Goal: Task Accomplishment & Management: Manage account settings

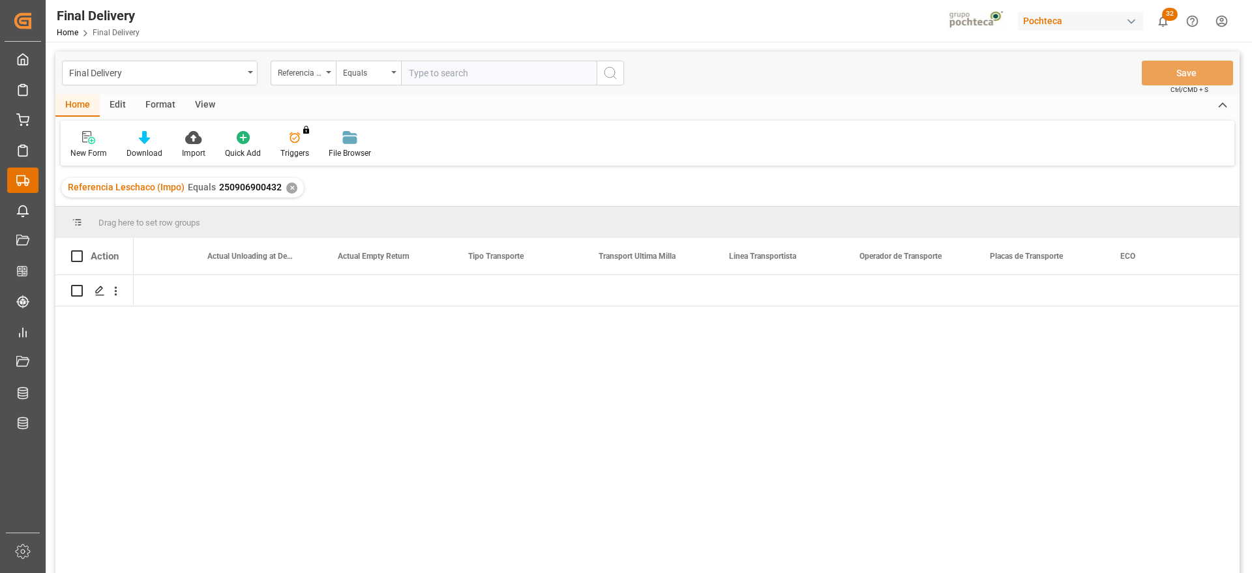
scroll to position [0, 4768]
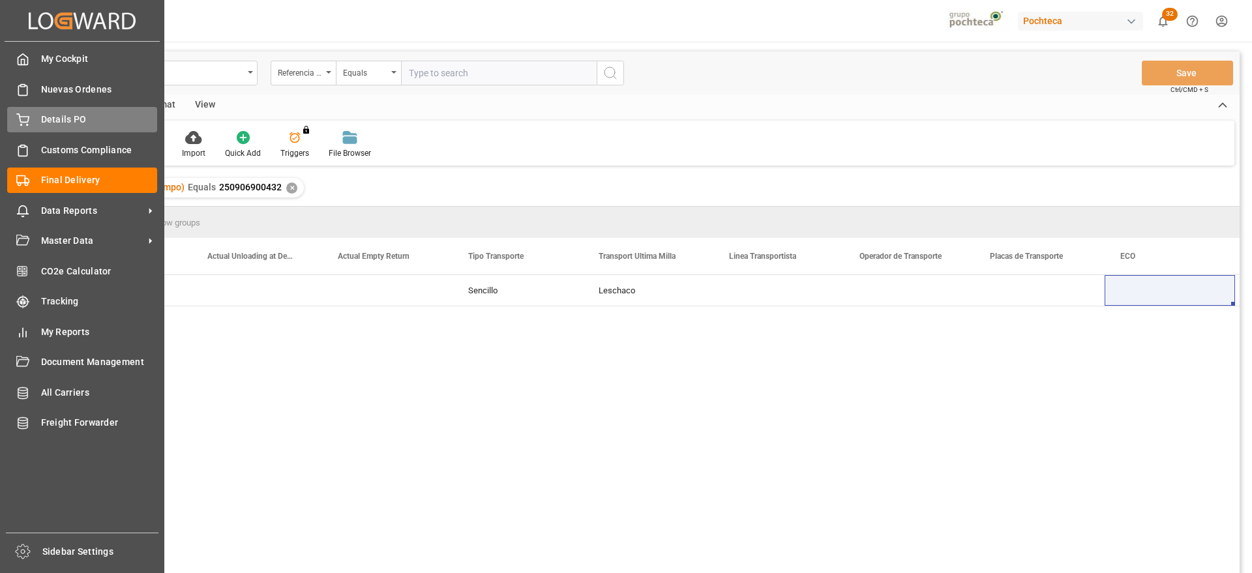
click at [29, 117] on div "Details PO Details PO" at bounding box center [82, 119] width 150 height 25
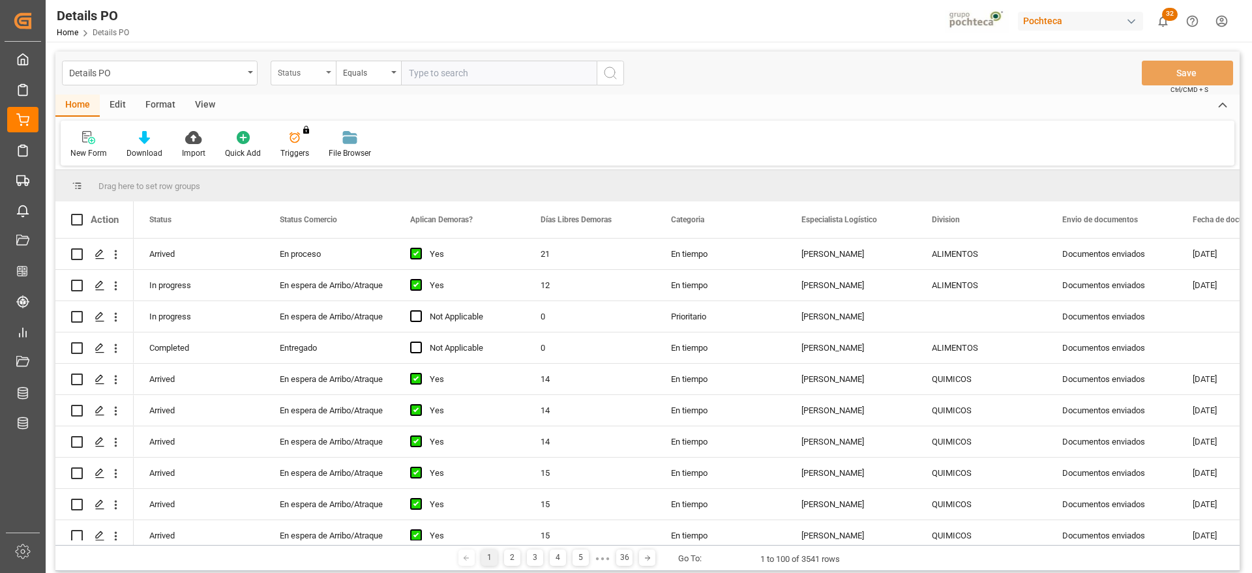
click at [308, 70] on div "Status" at bounding box center [300, 71] width 44 height 15
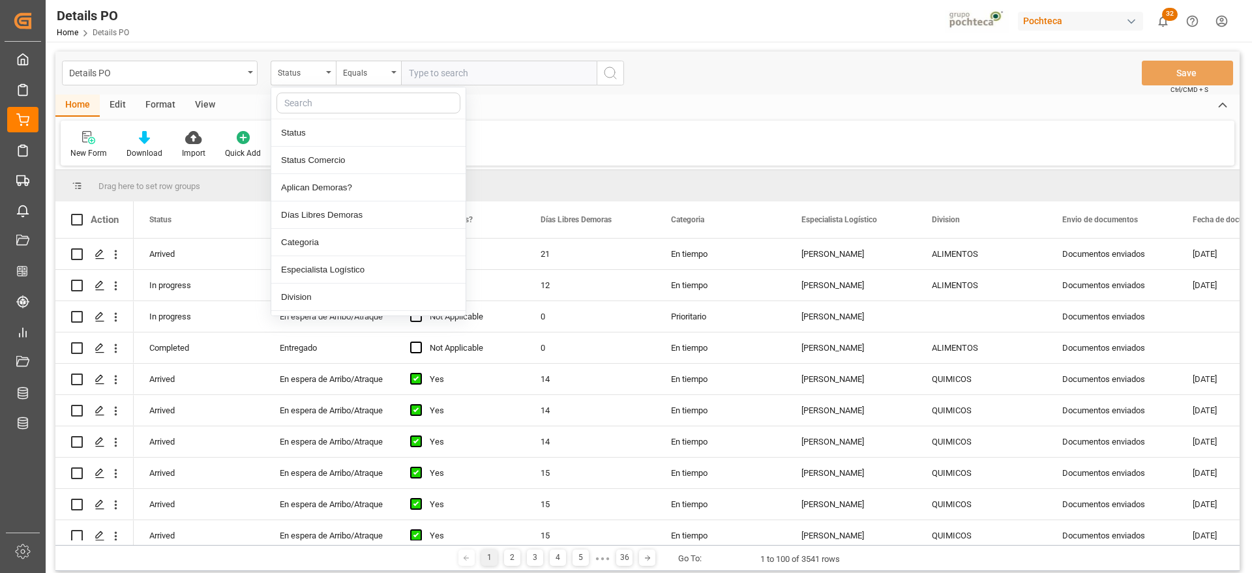
click at [333, 104] on input "text" at bounding box center [368, 103] width 184 height 21
type input "orde"
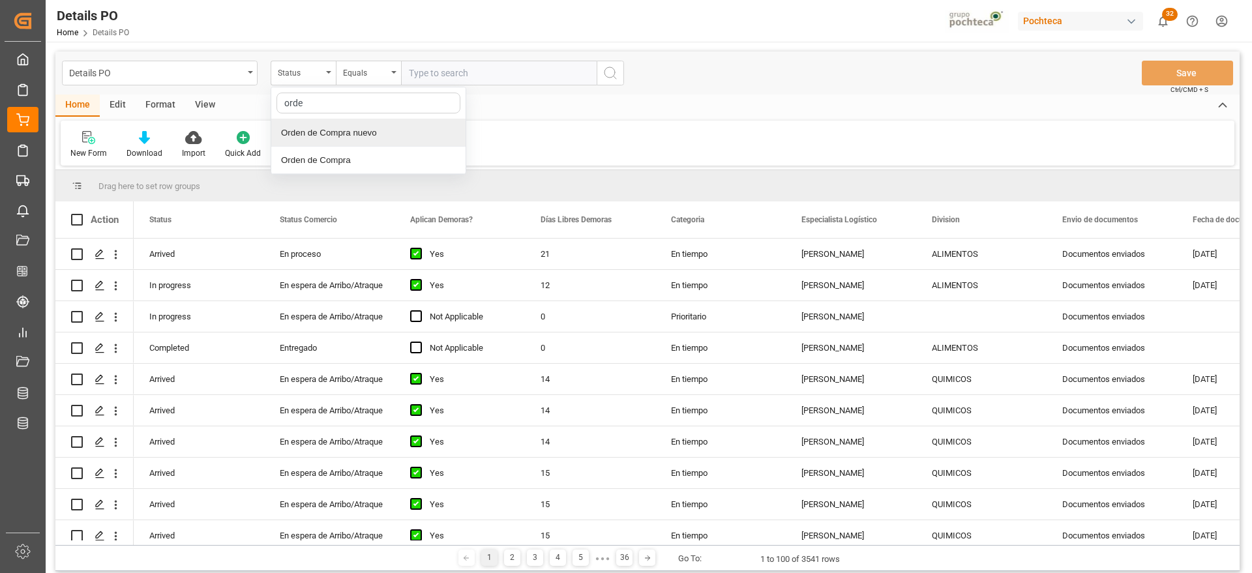
click at [354, 138] on div "Orden de Compra nuevo" at bounding box center [368, 132] width 194 height 27
click at [455, 72] on input "text" at bounding box center [499, 73] width 196 height 25
paste input "250906900268"
type input "250906900268"
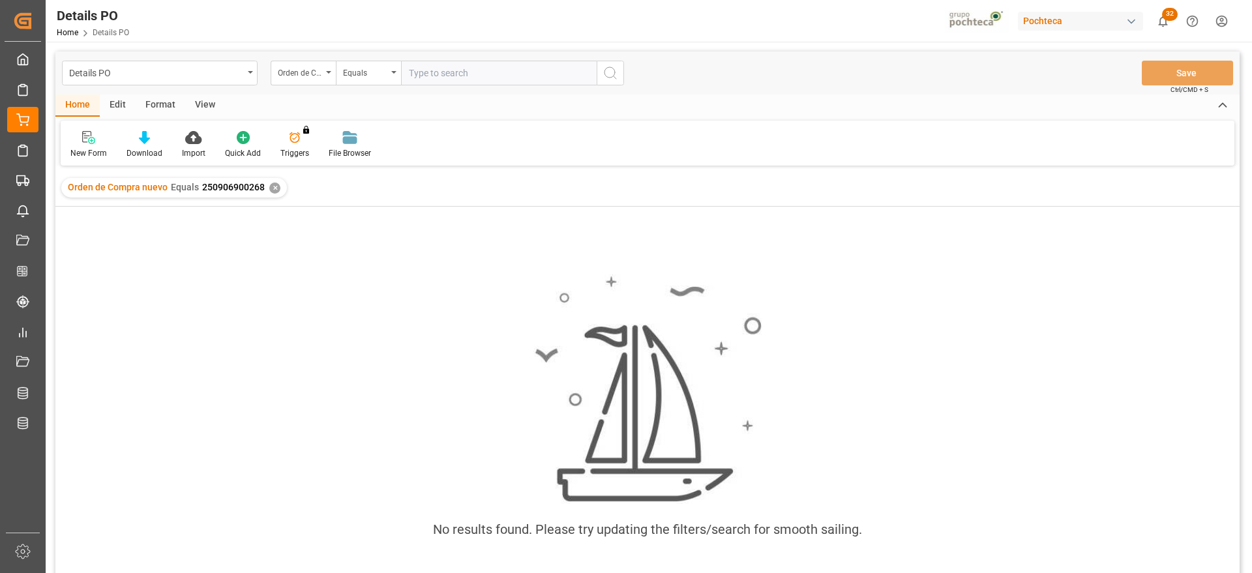
click at [269, 185] on div "✕" at bounding box center [274, 188] width 11 height 11
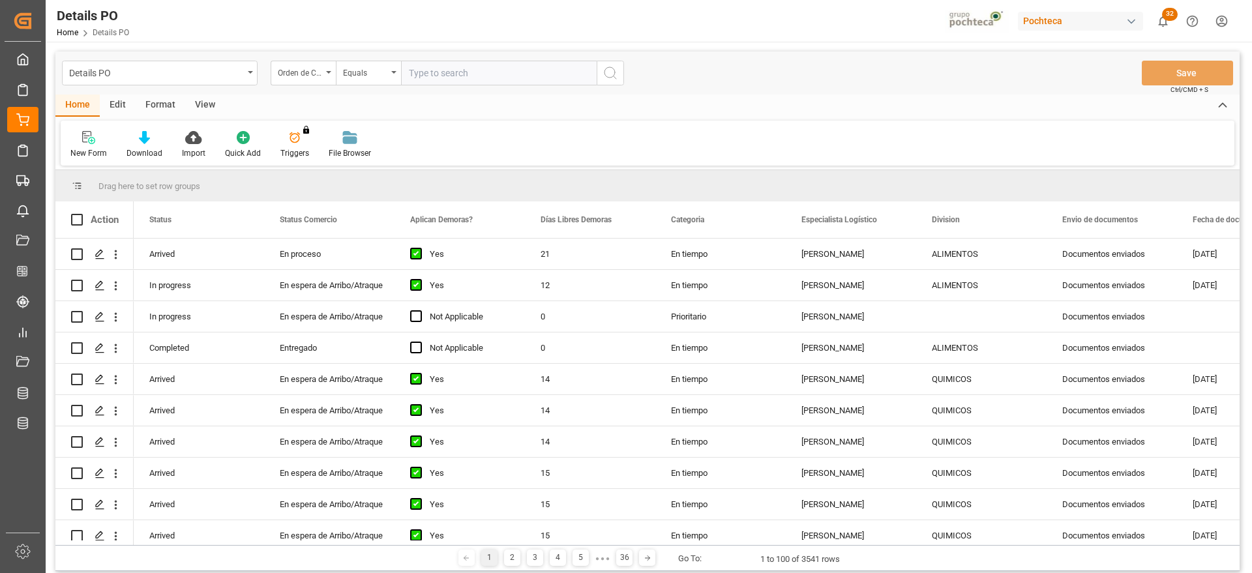
click at [488, 75] on input "text" at bounding box center [499, 73] width 196 height 25
click at [443, 68] on input "text" at bounding box center [499, 73] width 196 height 25
paste input "5000305991"
type input "5000305991"
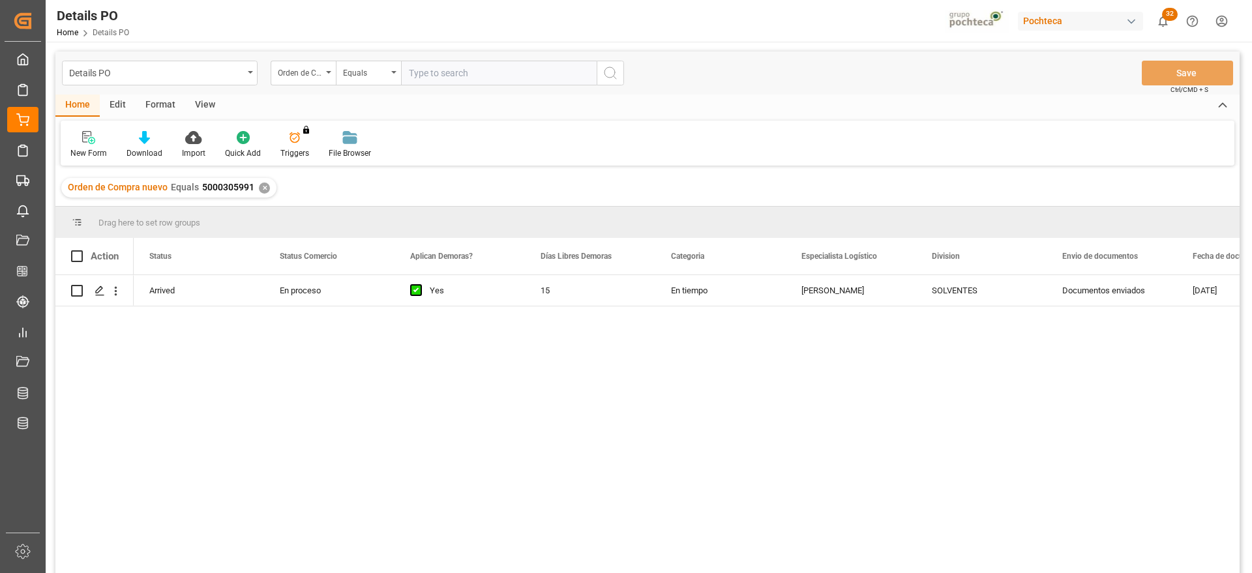
click at [933, 302] on div "SOLVENTES" at bounding box center [981, 291] width 99 height 30
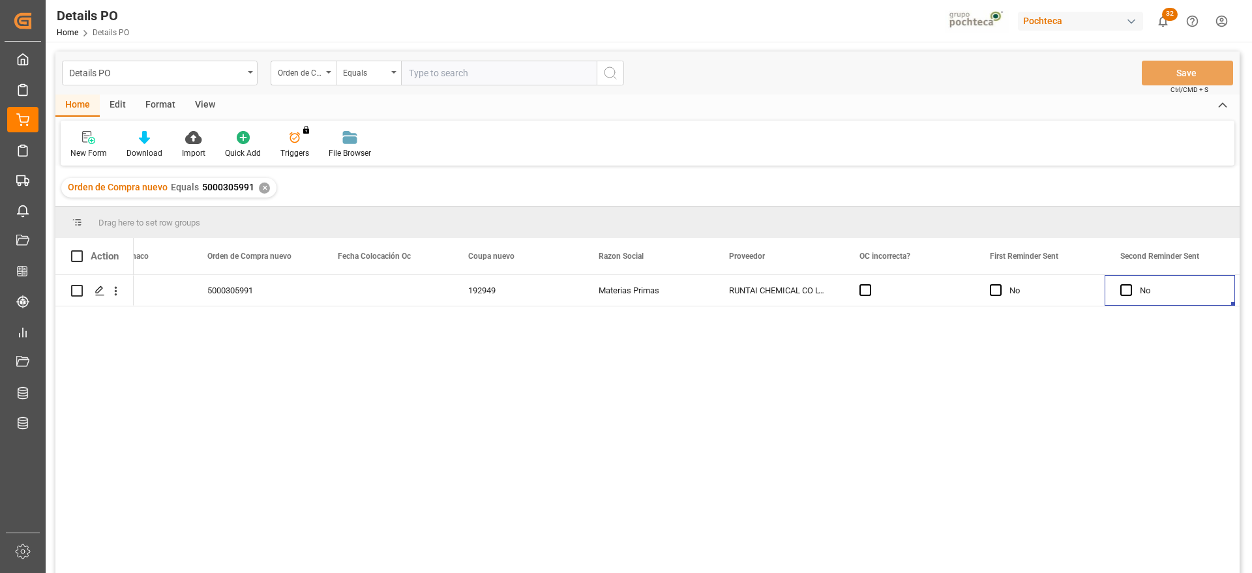
scroll to position [0, 1377]
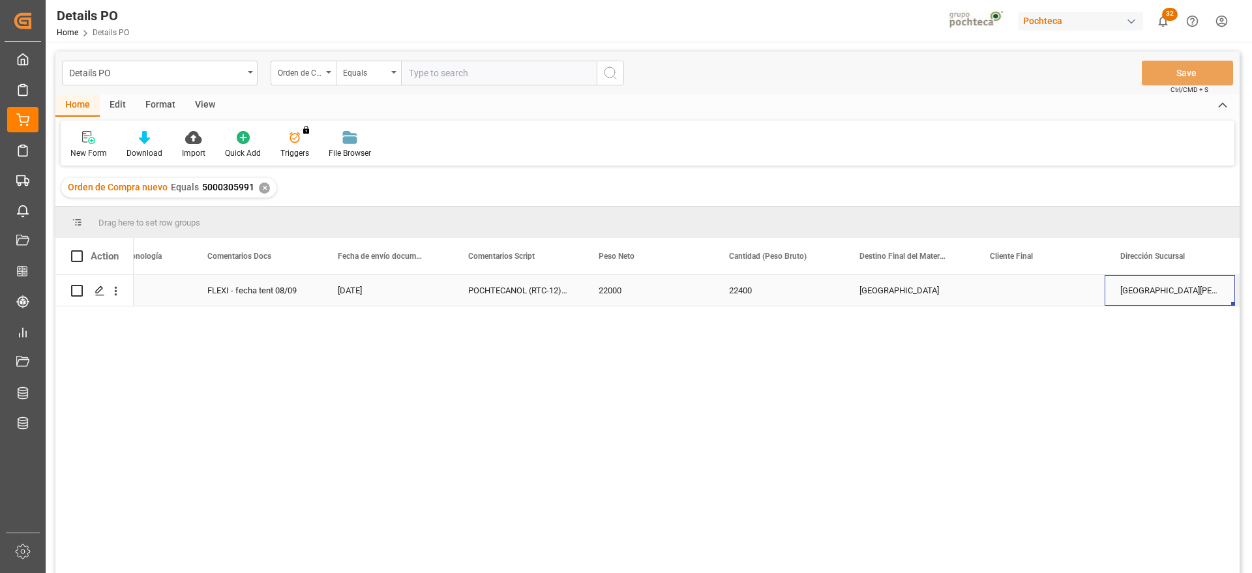
click at [886, 299] on div "[GEOGRAPHIC_DATA]" at bounding box center [909, 290] width 130 height 31
drag, startPoint x: 916, startPoint y: 295, endPoint x: 844, endPoint y: 294, distance: 72.4
click at [844, 294] on div "[GEOGRAPHIC_DATA]" at bounding box center [909, 298] width 130 height 46
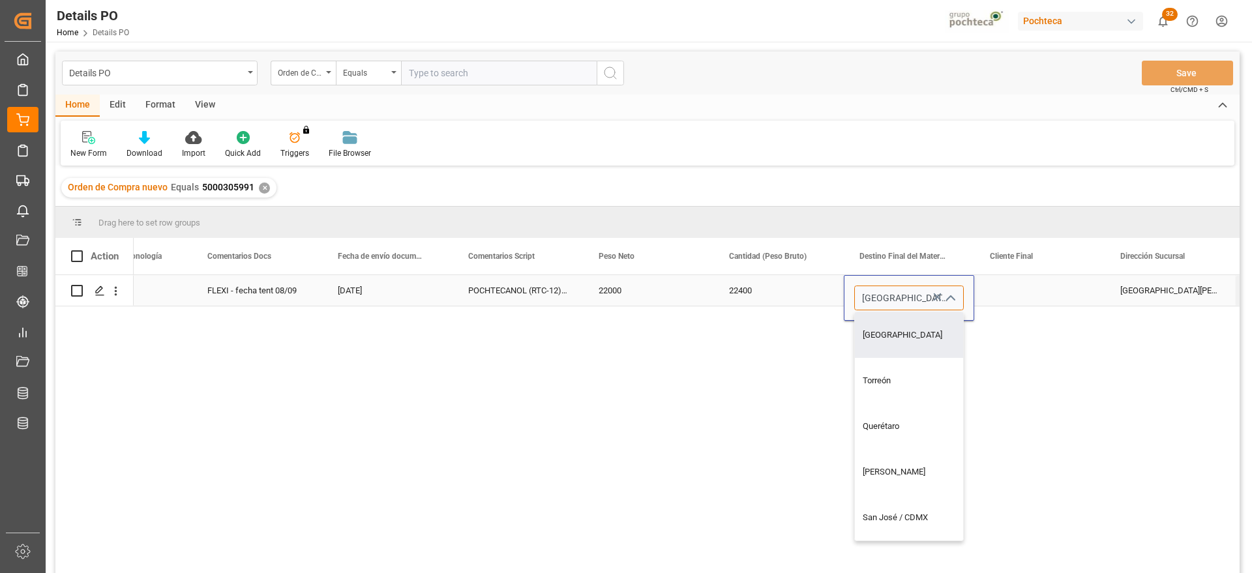
drag, startPoint x: 929, startPoint y: 333, endPoint x: 952, endPoint y: 327, distance: 24.2
click at [929, 333] on div "[GEOGRAPHIC_DATA]" at bounding box center [934, 335] width 158 height 46
type input "[GEOGRAPHIC_DATA]"
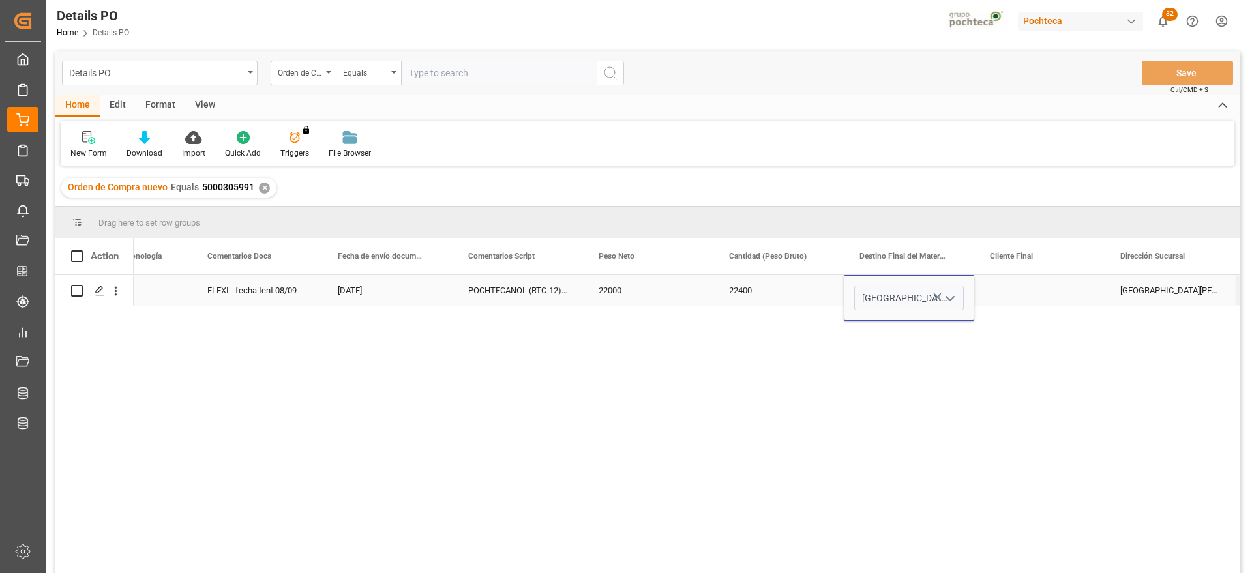
click at [1027, 299] on div "Press SPACE to select this row." at bounding box center [1039, 290] width 130 height 31
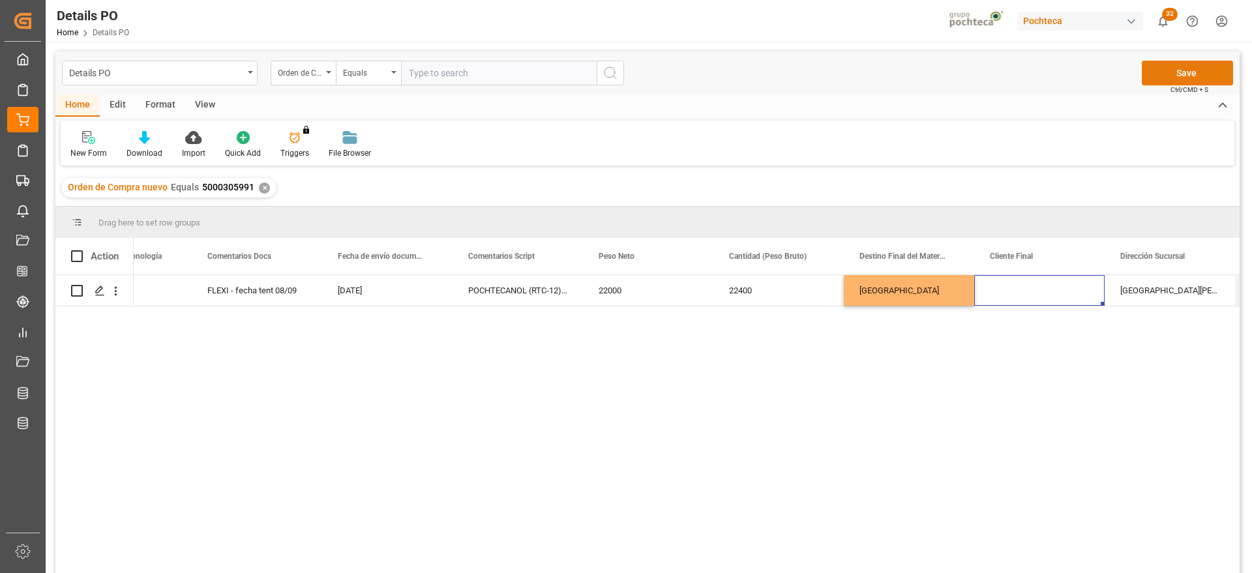
click at [1158, 73] on button "Save" at bounding box center [1187, 73] width 91 height 25
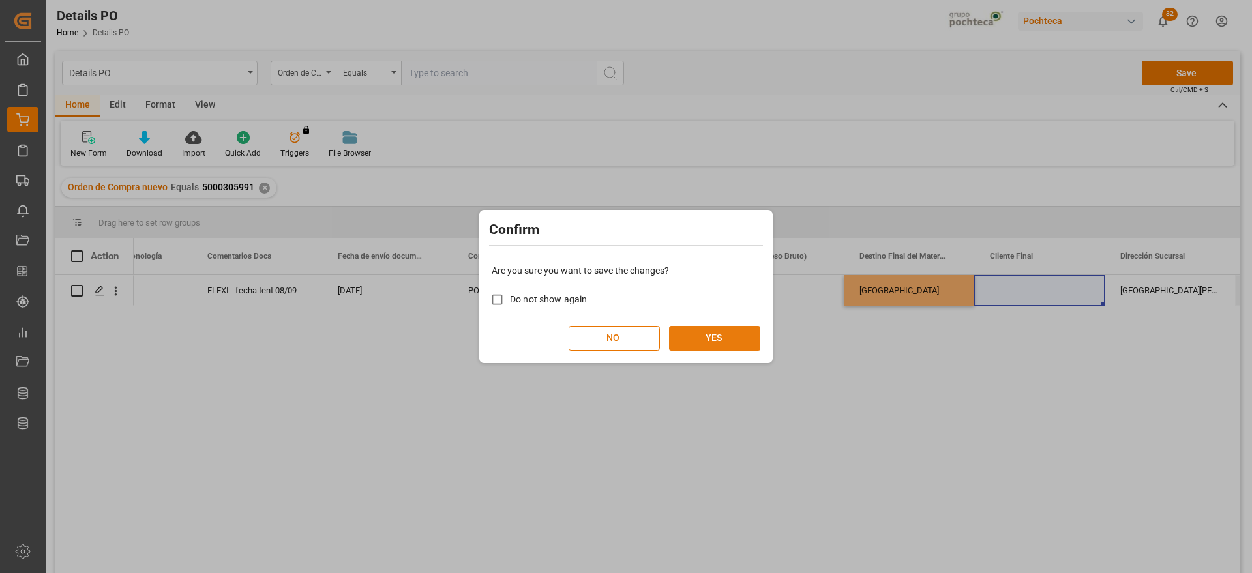
click at [735, 341] on button "YES" at bounding box center [714, 338] width 91 height 25
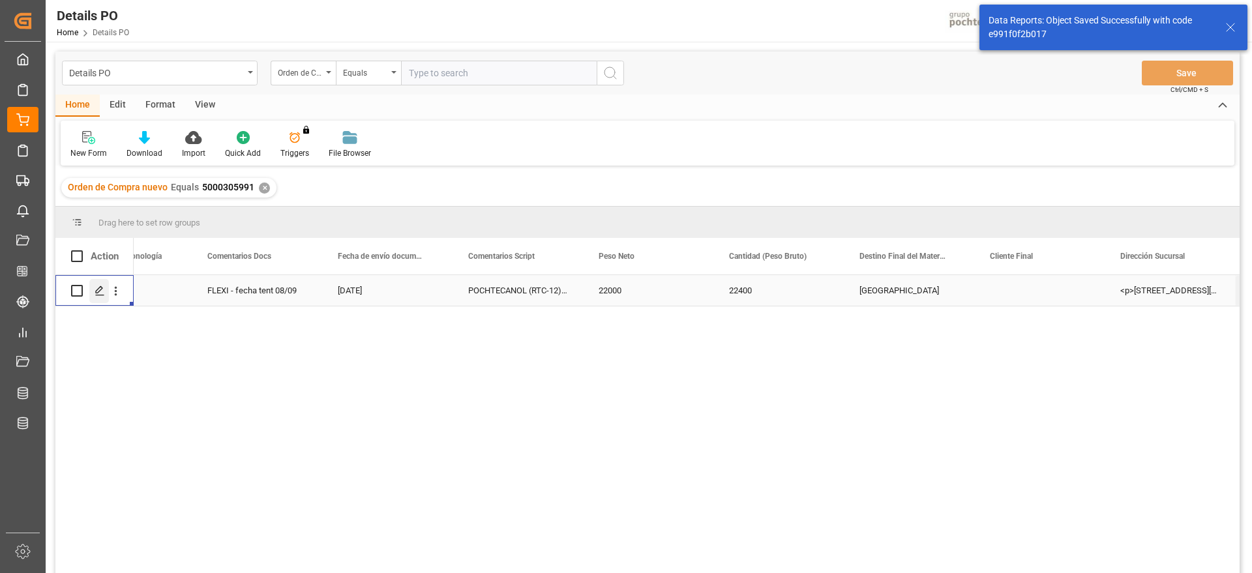
click at [100, 291] on icon "Press SPACE to select this row." at bounding box center [100, 291] width 10 height 10
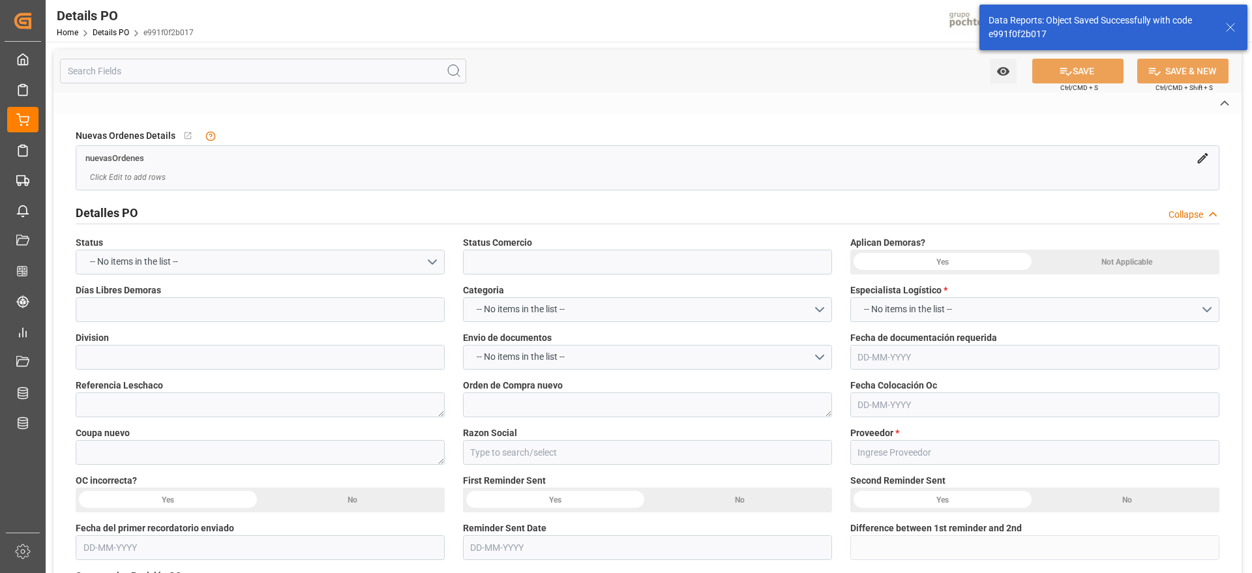
type input "En proceso"
type input "SOLVENTES"
type textarea "250906900268"
type textarea "5000305991"
type textarea "192949"
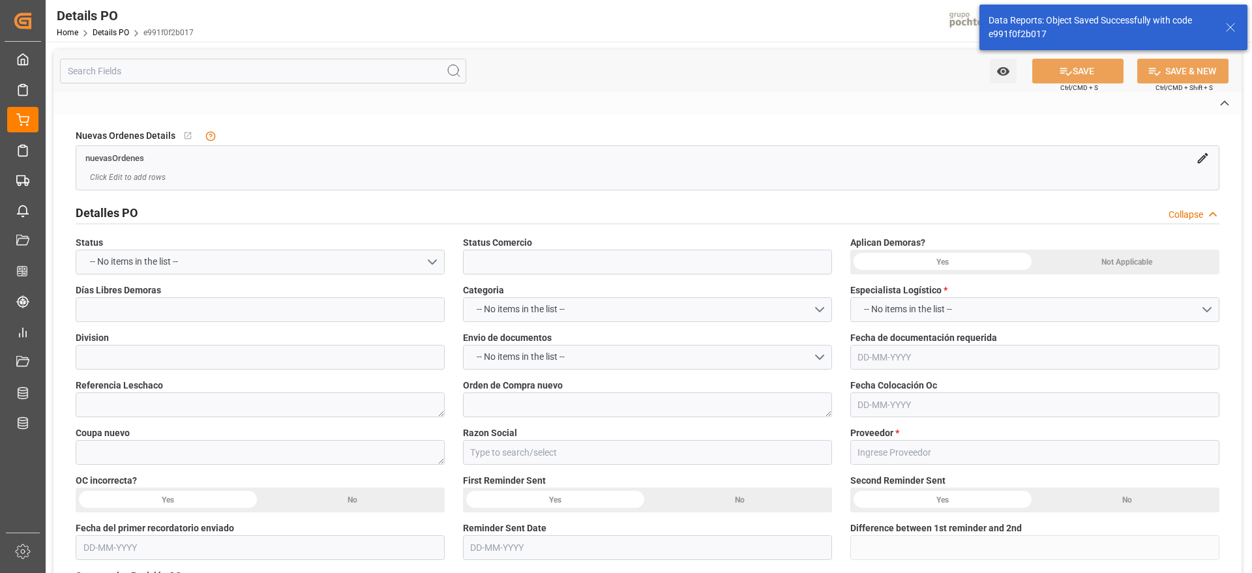
type input "Materias Primas"
type input "RUNTAI CHEMICAL CO LTD"
type textarea "302202507024-2"
type textarea "FLEXI - fecha tent 08/09"
type textarea "POCHTECANOL (RTC-12) FLEXIBAG GRANEL (54"
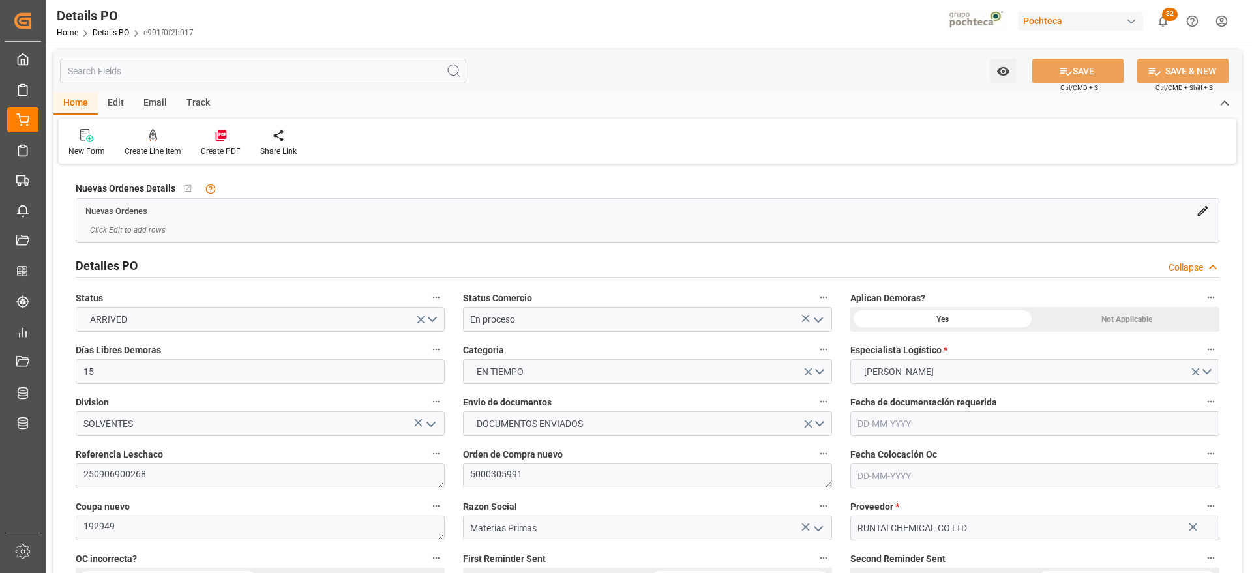
type input "15"
type input "[DATE]"
click at [220, 140] on icon at bounding box center [221, 135] width 13 height 13
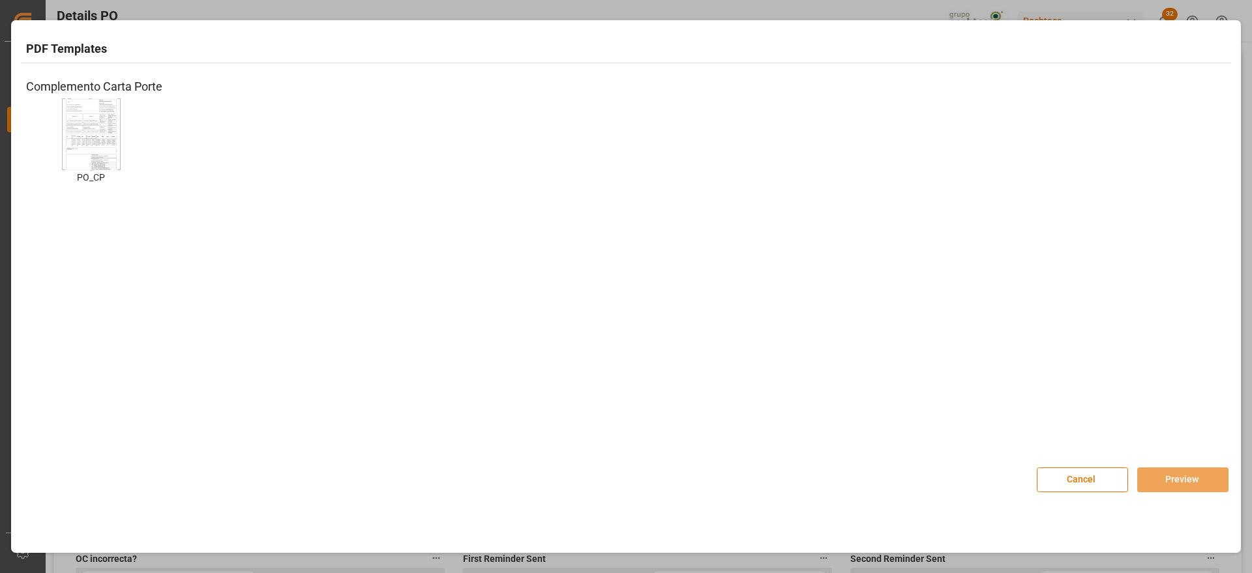
click at [95, 121] on img at bounding box center [91, 134] width 52 height 74
click at [1178, 482] on button "Preview" at bounding box center [1182, 480] width 91 height 25
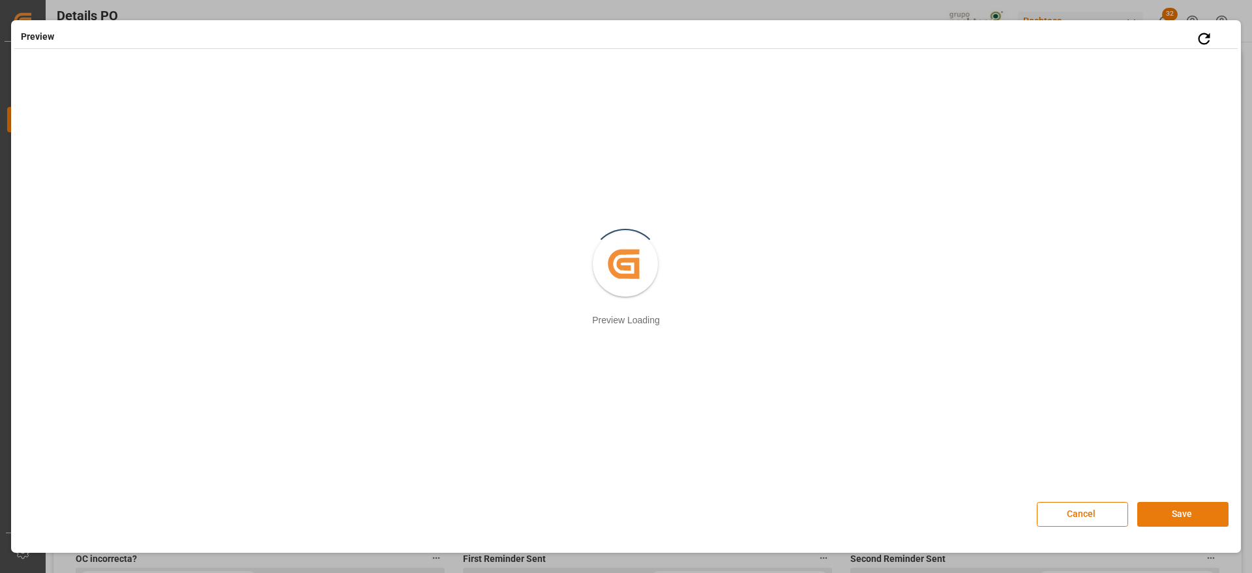
click at [1186, 511] on button "Save" at bounding box center [1182, 514] width 91 height 25
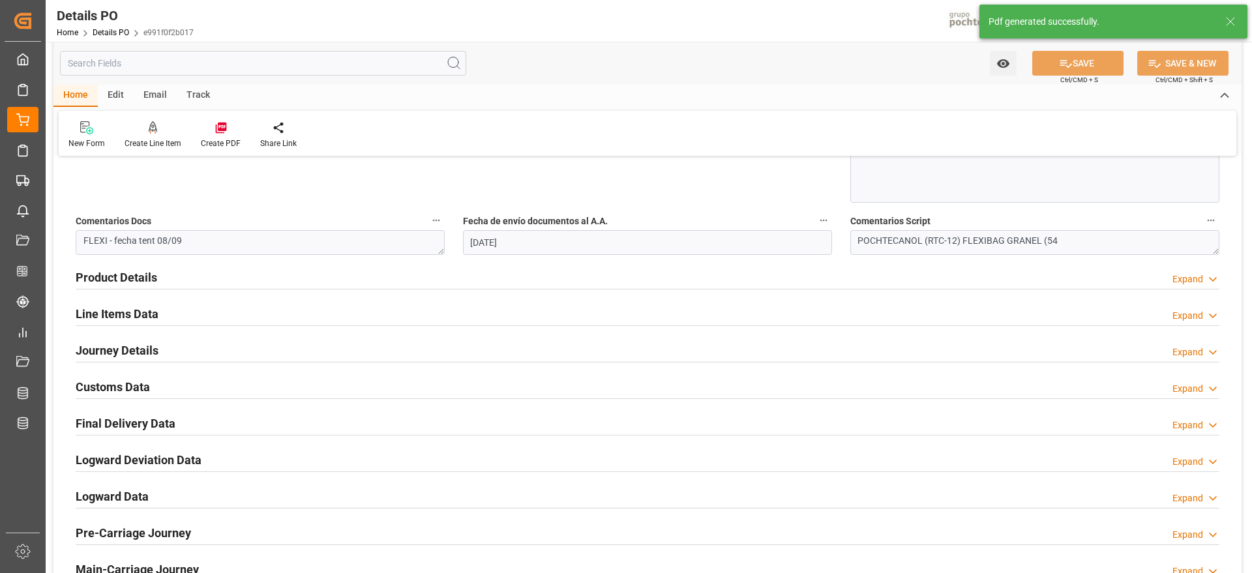
click at [120, 384] on h2 "Customs Data" at bounding box center [113, 387] width 74 height 18
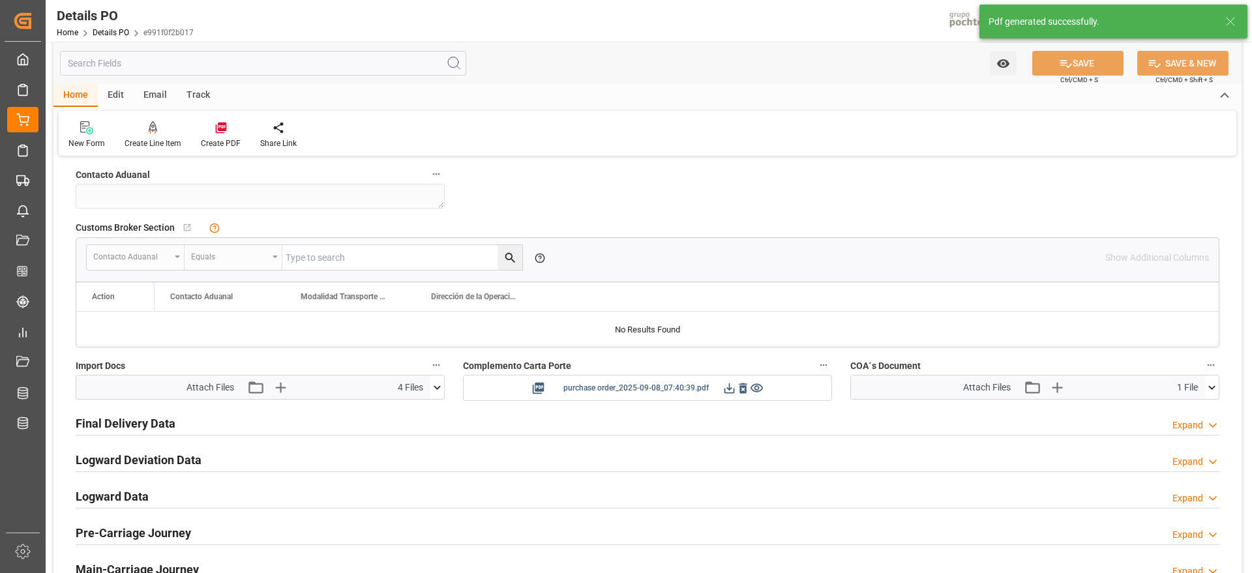
click at [726, 388] on icon at bounding box center [730, 388] width 14 height 14
